Goal: Information Seeking & Learning: Check status

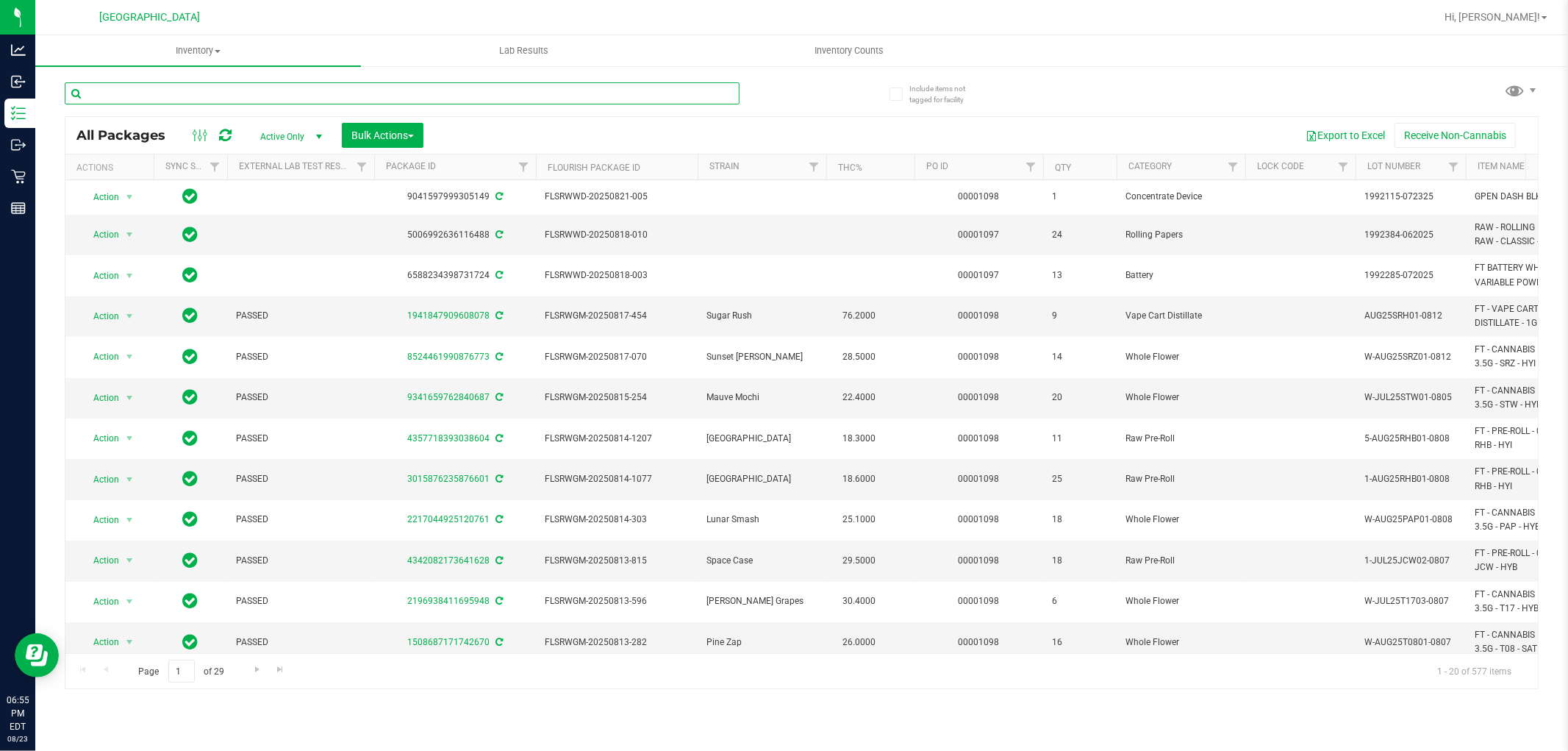
click at [270, 92] on input "text" at bounding box center [401, 93] width 675 height 22
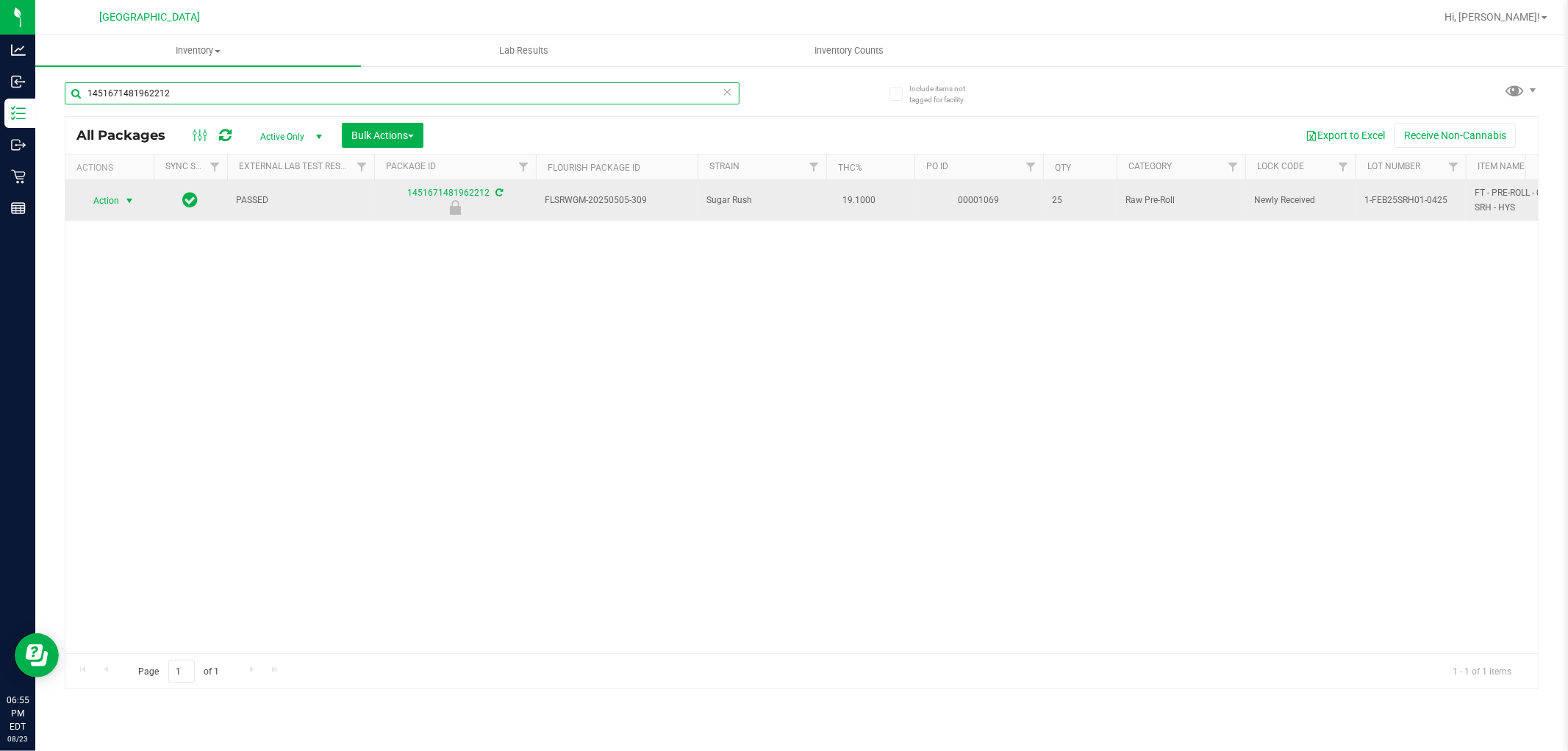
type input "1451671481962212"
click at [129, 204] on span "select" at bounding box center [129, 200] width 12 height 12
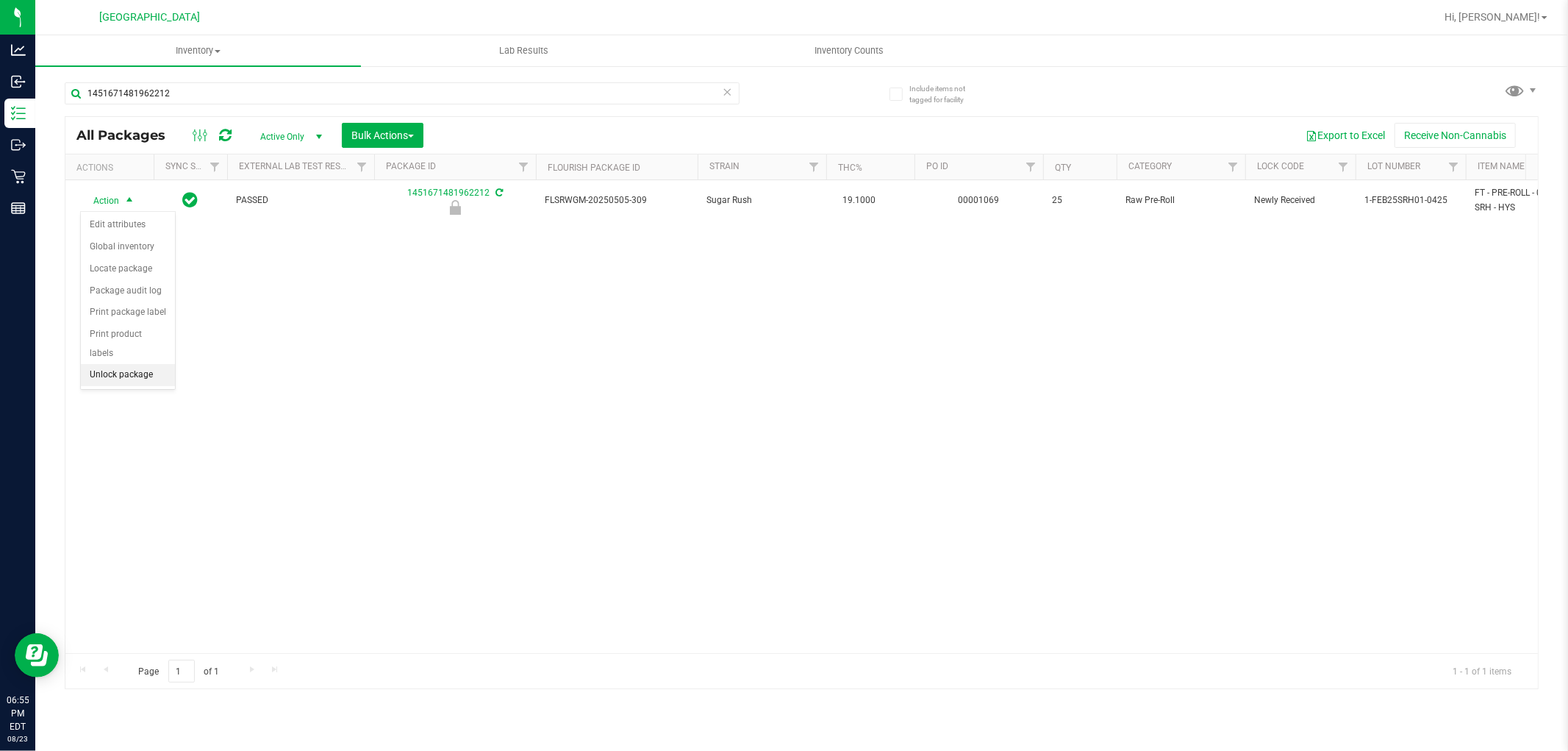
click at [129, 371] on li "Unlock package" at bounding box center [128, 375] width 94 height 22
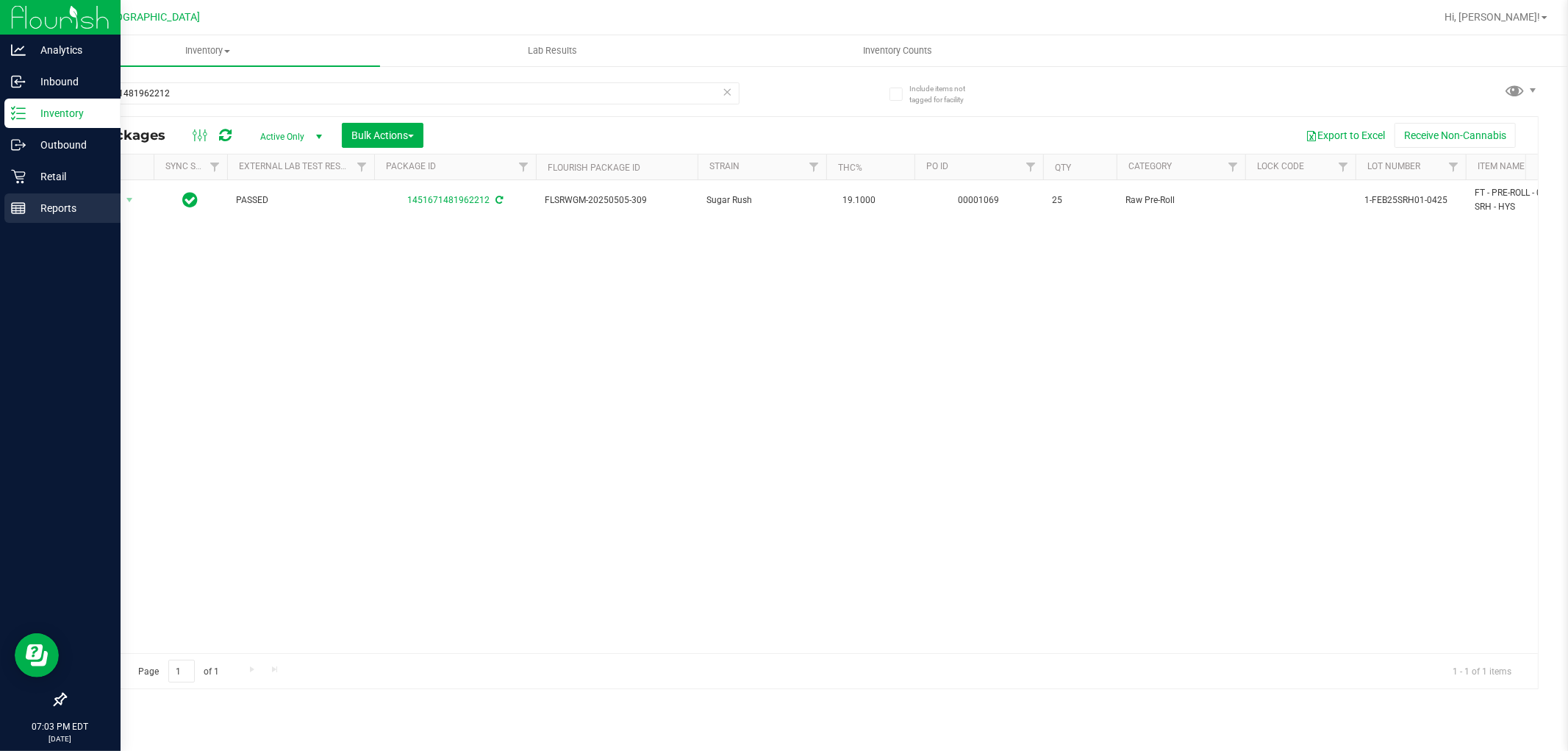
click at [30, 206] on p "Reports" at bounding box center [69, 208] width 88 height 17
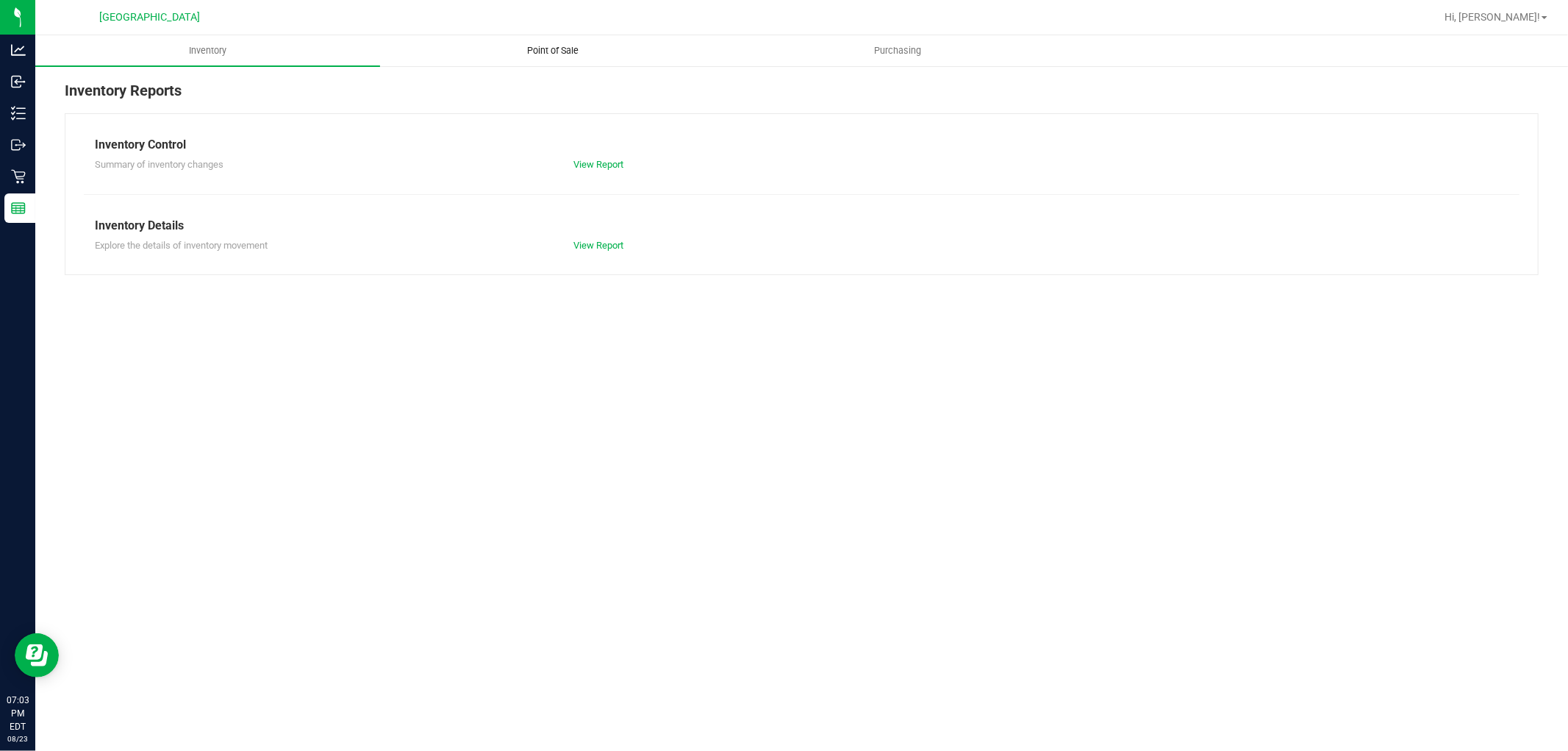
click at [553, 36] on uib-tab-heading "Point of Sale" at bounding box center [552, 51] width 344 height 30
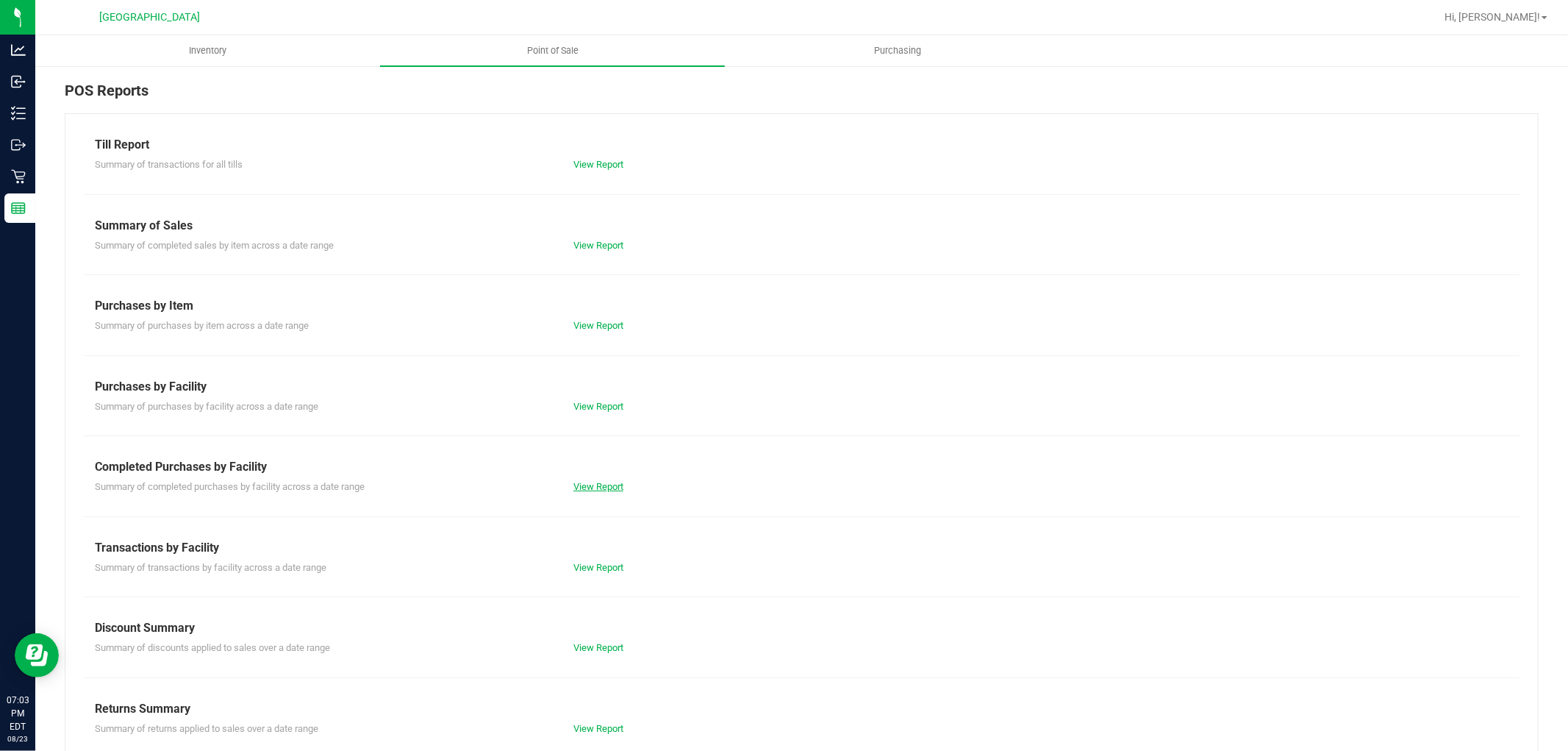
click at [583, 486] on link "View Report" at bounding box center [598, 486] width 50 height 11
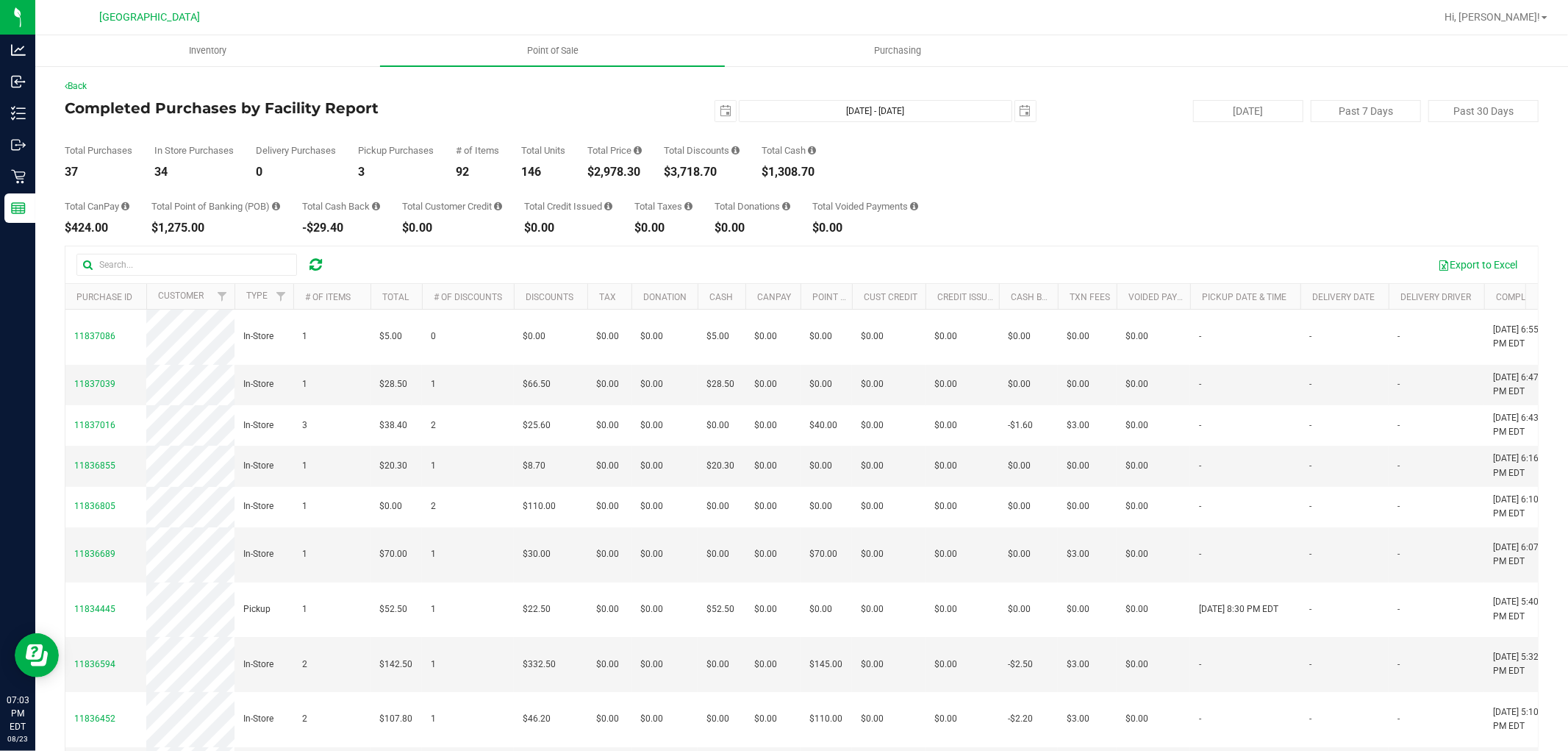
click at [620, 170] on div "$2,978.30" at bounding box center [615, 172] width 54 height 12
copy div "2,978.30"
